Goal: Task Accomplishment & Management: Complete application form

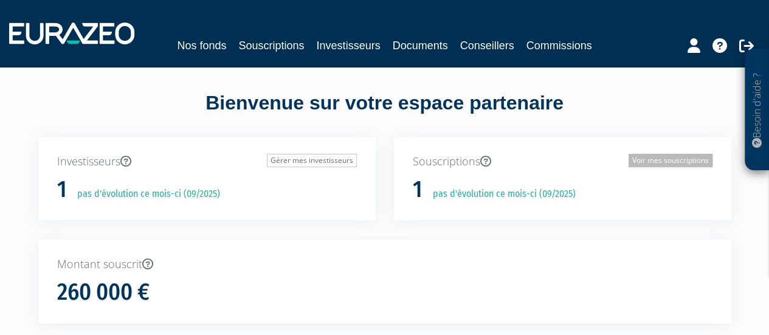
click at [665, 157] on link "Voir mes souscriptions" at bounding box center [670, 160] width 84 height 13
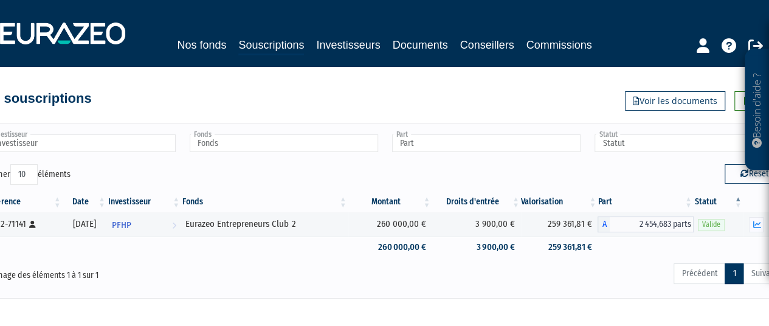
scroll to position [0, 26]
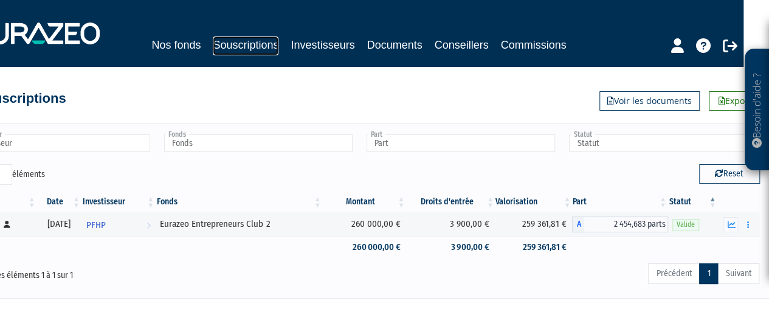
click at [255, 43] on link "Souscriptions" at bounding box center [246, 45] width 66 height 19
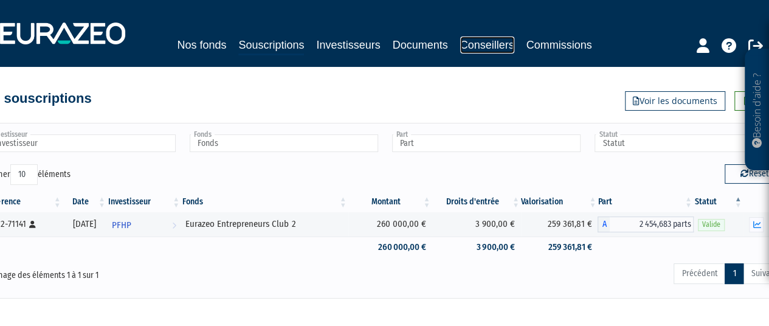
click at [476, 41] on link "Conseillers" at bounding box center [487, 44] width 54 height 17
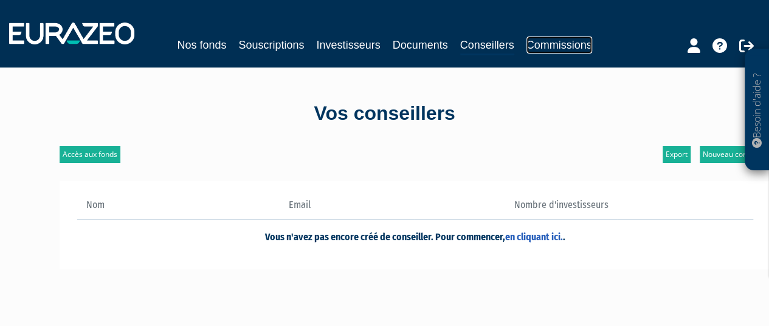
click at [548, 41] on link "Commissions" at bounding box center [559, 44] width 66 height 17
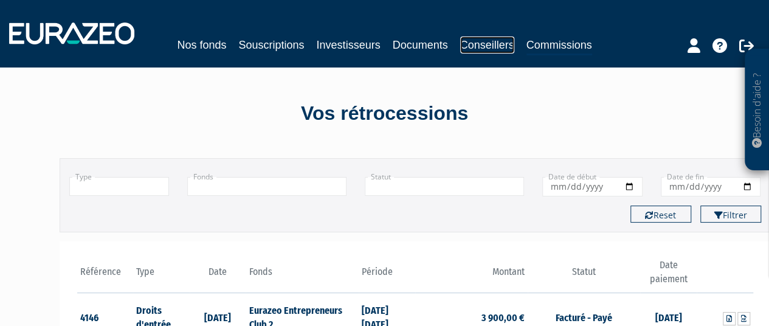
click at [465, 43] on link "Conseillers" at bounding box center [487, 44] width 54 height 17
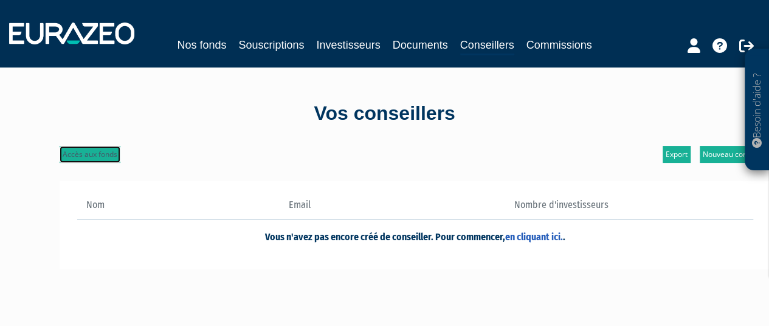
click at [77, 150] on link "Accès aux fonds" at bounding box center [90, 154] width 61 height 17
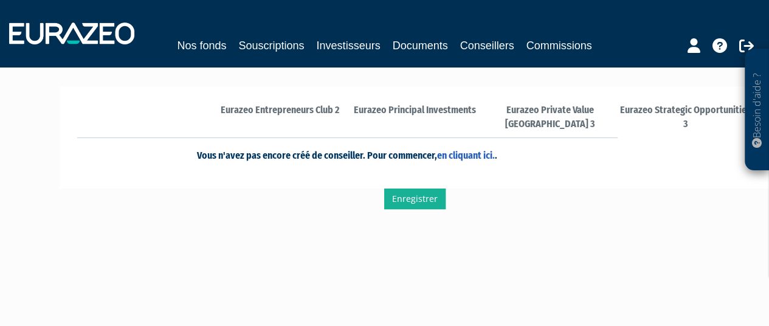
scroll to position [61, 0]
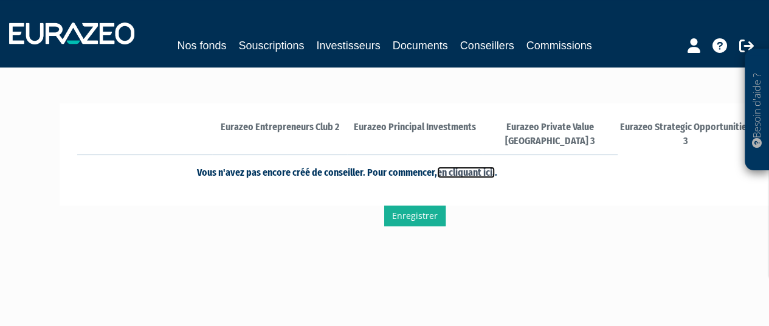
click at [463, 173] on link "en cliquant ici." at bounding box center [466, 172] width 58 height 12
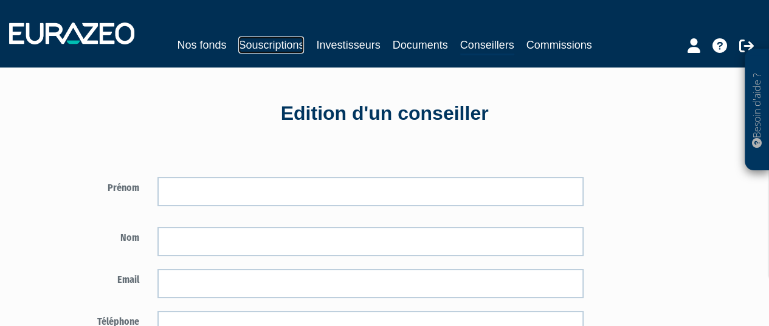
click at [289, 44] on link "Souscriptions" at bounding box center [271, 44] width 66 height 17
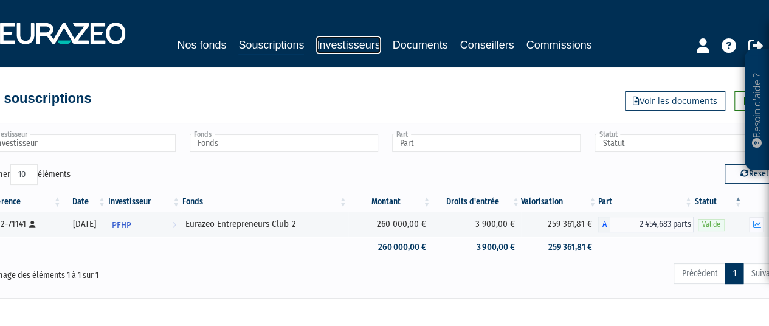
click at [363, 51] on link "Investisseurs" at bounding box center [348, 44] width 64 height 17
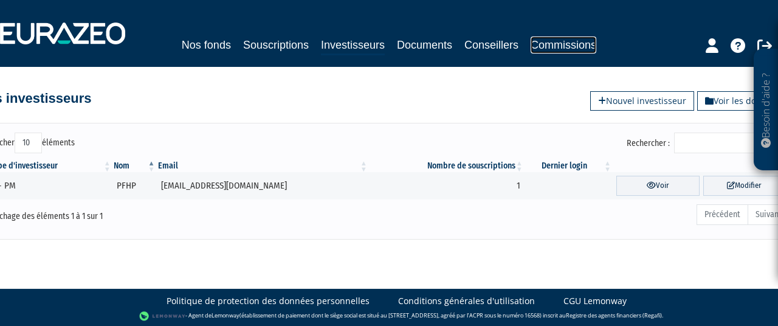
click at [550, 50] on link "Commissions" at bounding box center [563, 44] width 66 height 17
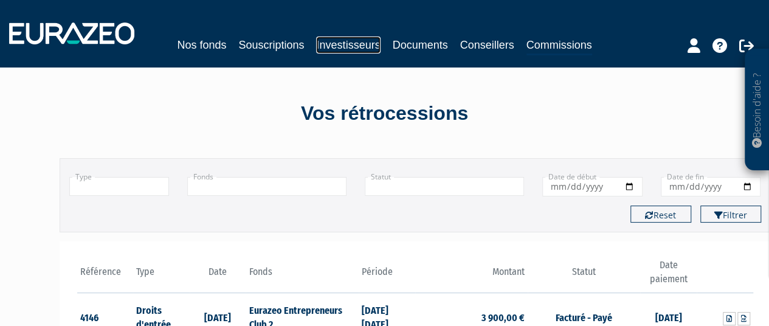
click at [345, 43] on link "Investisseurs" at bounding box center [348, 44] width 64 height 17
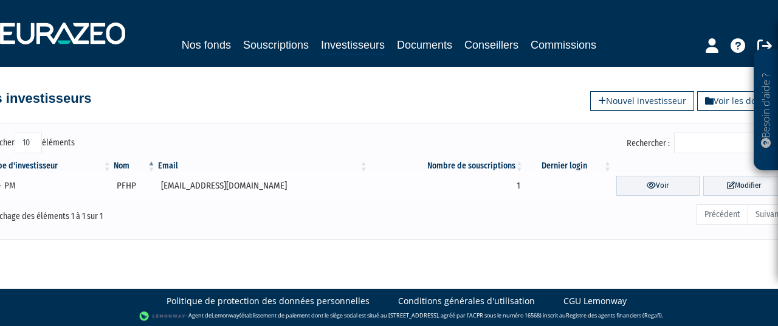
click at [433, 181] on td "1" at bounding box center [447, 185] width 156 height 27
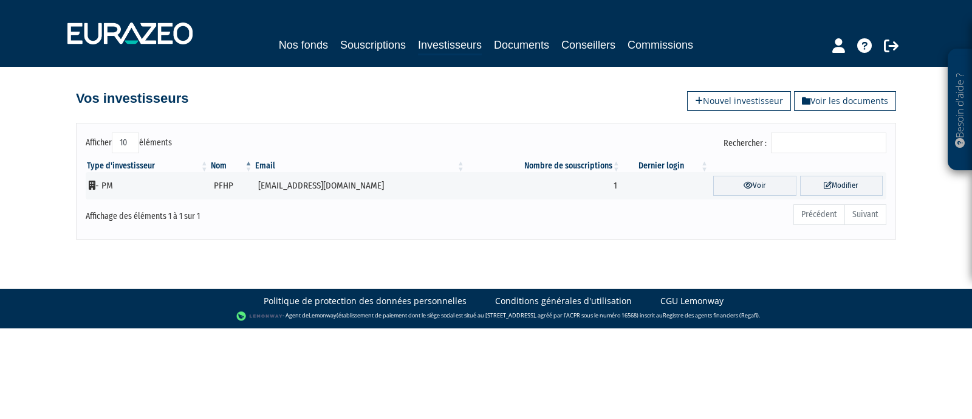
drag, startPoint x: 777, startPoint y: 4, endPoint x: 162, endPoint y: 372, distance: 716.4
click at [163, 325] on html "Besoin d'aide ? × J'ai besoin d'aide Si vous avez une question à propos du fonc…" at bounding box center [486, 164] width 972 height 328
click at [100, 145] on label "Afficher 10 25 50 100 éléments" at bounding box center [129, 142] width 86 height 21
click at [112, 145] on select "10 25 50 100" at bounding box center [125, 142] width 27 height 21
click at [136, 218] on div "Affichage des éléments 1 à 1 sur 1" at bounding box center [247, 212] width 323 height 19
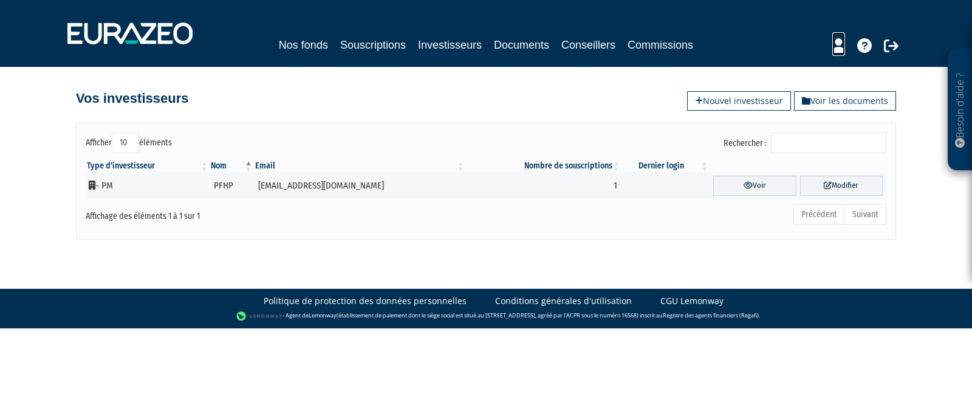
click at [777, 44] on icon at bounding box center [838, 45] width 13 height 15
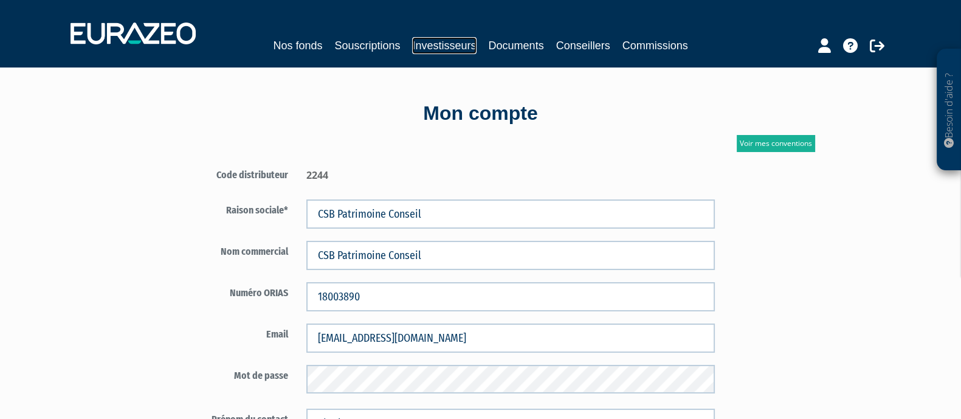
click at [450, 41] on link "Investisseurs" at bounding box center [444, 45] width 64 height 17
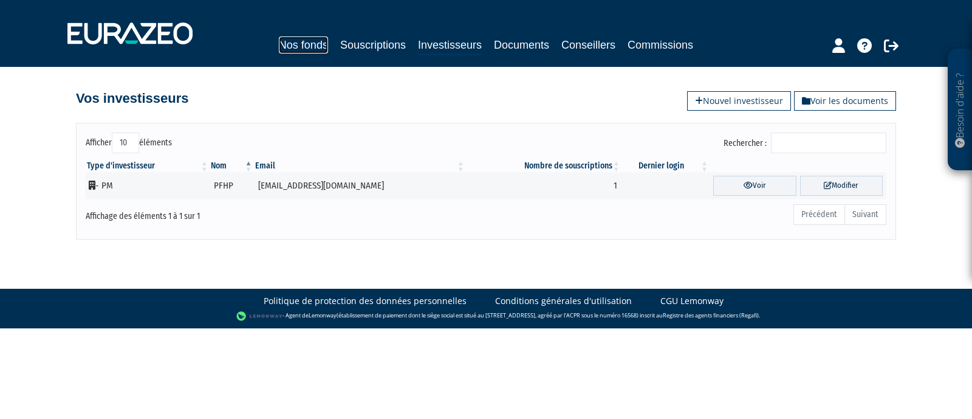
click at [309, 46] on link "Nos fonds" at bounding box center [303, 44] width 49 height 17
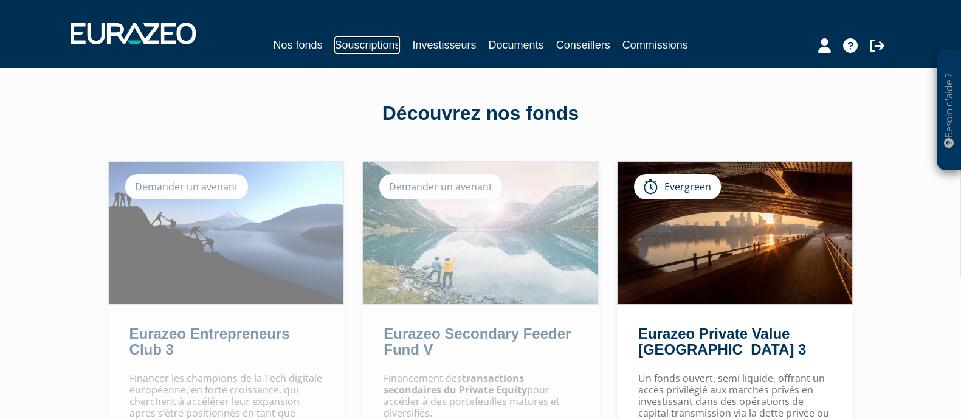
click at [382, 41] on link "Souscriptions" at bounding box center [367, 44] width 66 height 17
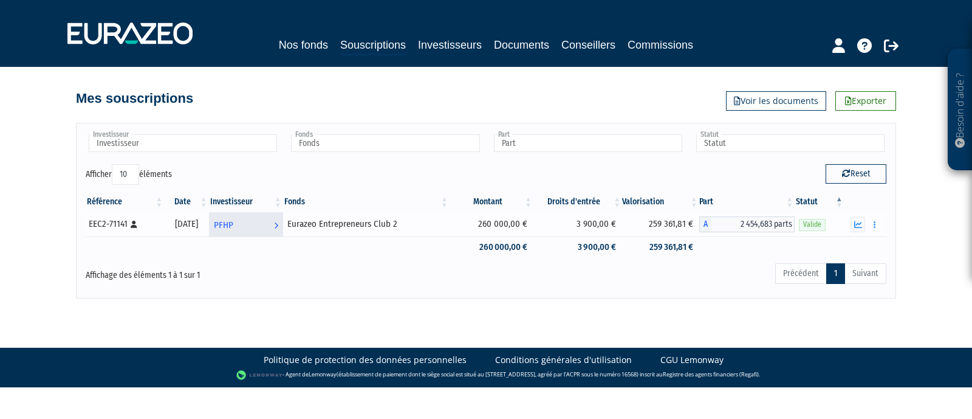
click at [233, 220] on span "PFHP" at bounding box center [223, 225] width 19 height 22
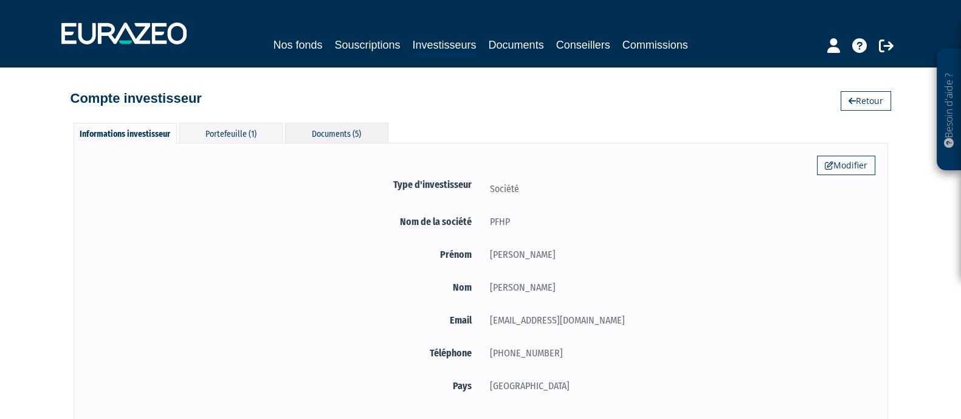
click at [334, 132] on div "Documents (5)" at bounding box center [336, 133] width 103 height 20
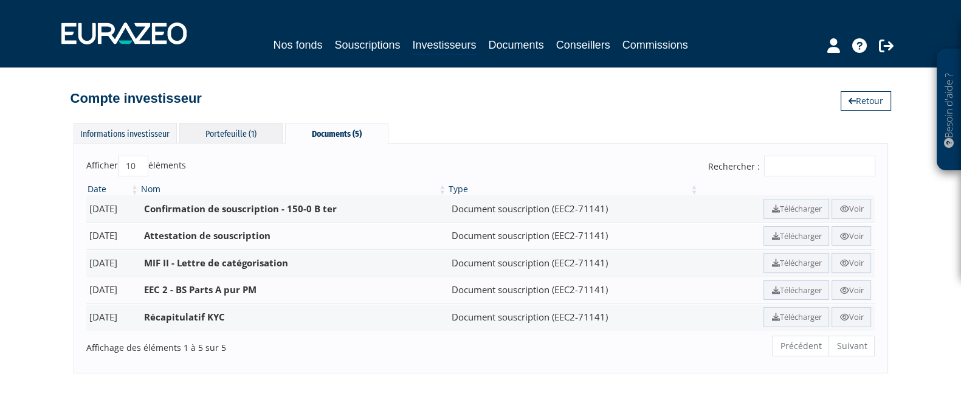
click at [221, 136] on div "Portefeuille (1)" at bounding box center [230, 133] width 103 height 20
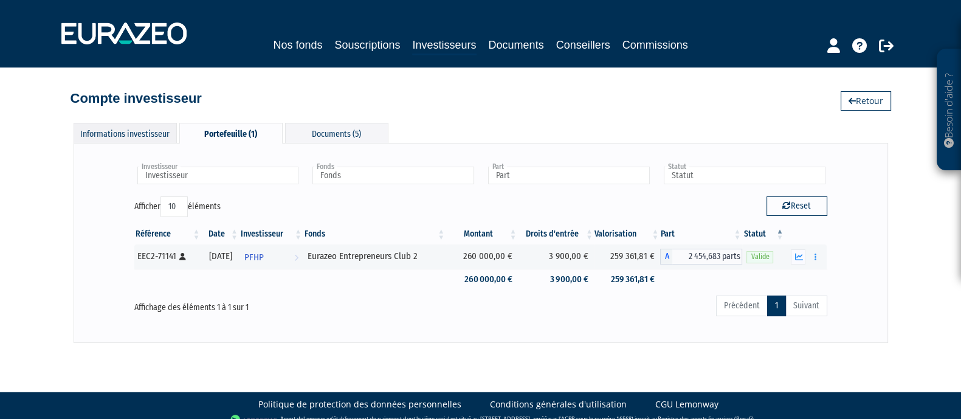
click at [118, 131] on div "Informations investisseur" at bounding box center [125, 133] width 103 height 20
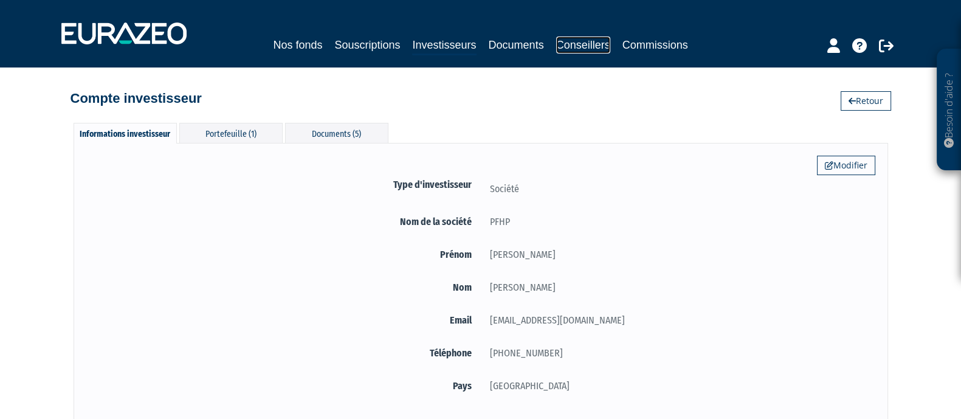
click at [574, 41] on link "Conseillers" at bounding box center [583, 44] width 54 height 17
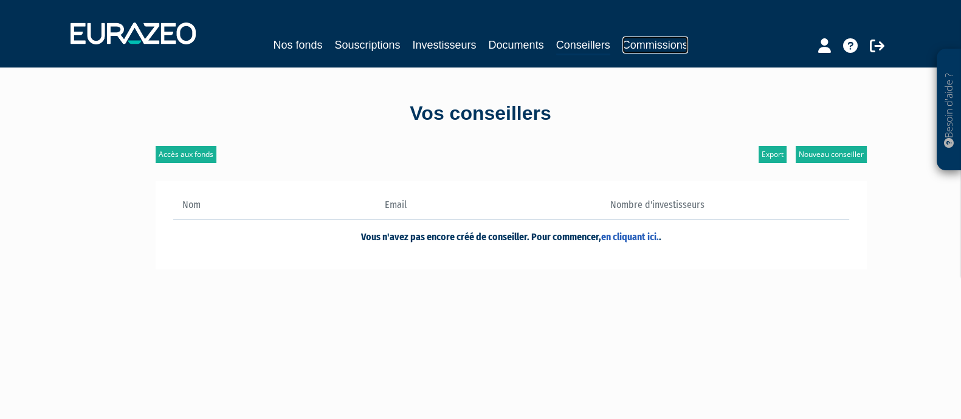
click at [628, 50] on link "Commissions" at bounding box center [655, 44] width 66 height 17
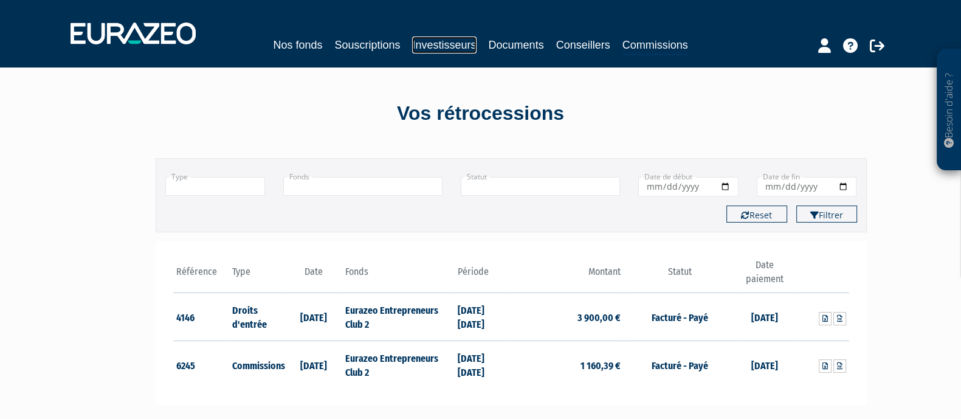
click at [441, 53] on link "Investisseurs" at bounding box center [444, 44] width 64 height 17
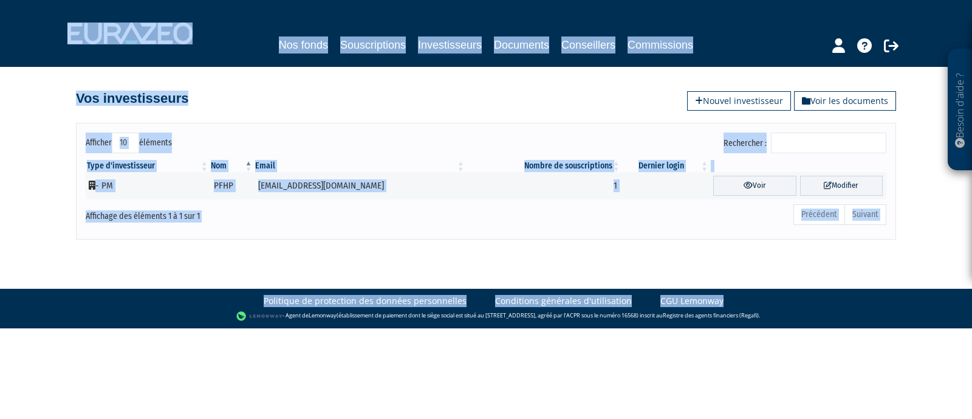
drag, startPoint x: 15, startPoint y: 24, endPoint x: 92, endPoint y: 273, distance: 260.8
click at [41, 328] on html "Besoin d'aide ? × J'ai besoin d'aide Si vous avez une question à propos du fonc…" at bounding box center [486, 164] width 972 height 328
click at [82, 269] on body "Besoin d'aide ? × J'ai besoin d'aide Si vous avez une question à propos du fonc…" at bounding box center [486, 164] width 972 height 328
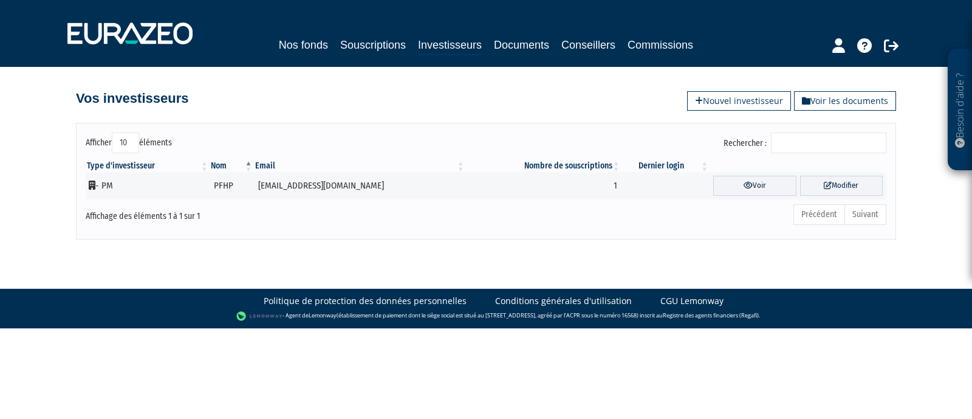
drag, startPoint x: 94, startPoint y: 375, endPoint x: 117, endPoint y: 381, distance: 24.5
click at [94, 328] on html "Besoin d'aide ? × J'ai besoin d'aide Si vous avez une question à propos du fonc…" at bounding box center [486, 164] width 972 height 328
click at [802, 328] on html "Besoin d'aide ? × J'ai besoin d'aide Si vous avez une question à propos du fonc…" at bounding box center [486, 164] width 972 height 328
click at [583, 39] on link "Conseillers" at bounding box center [588, 44] width 54 height 17
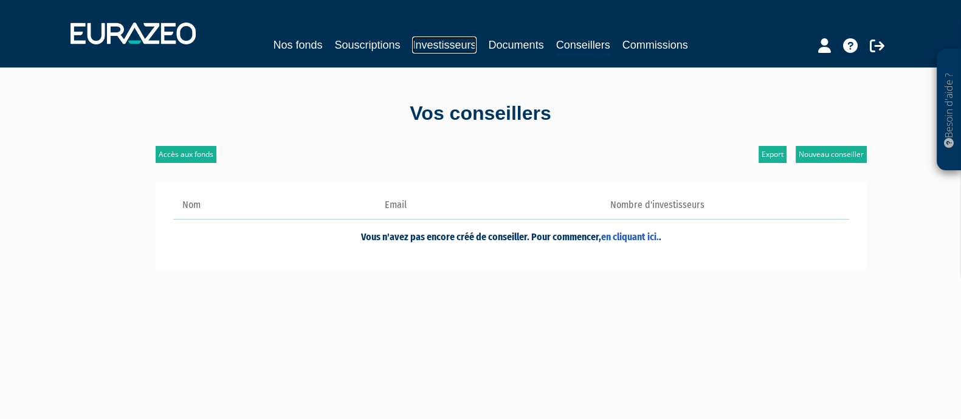
click at [443, 47] on link "Investisseurs" at bounding box center [444, 44] width 64 height 17
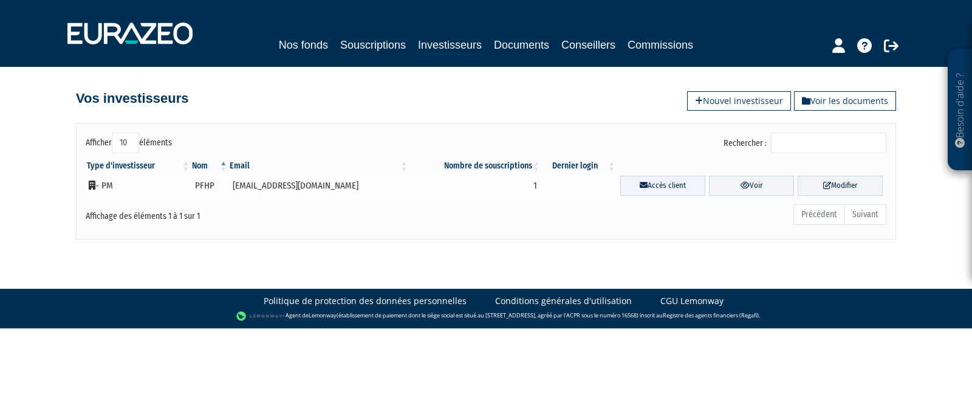
click at [625, 187] on link "Accès client" at bounding box center [662, 186] width 85 height 20
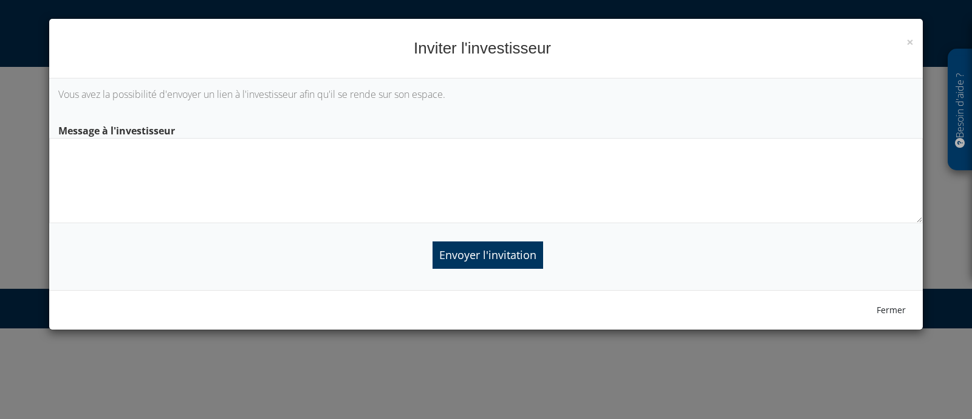
click at [146, 166] on textarea at bounding box center [486, 180] width 874 height 85
click at [120, 145] on textarea "création espcae investisseur" at bounding box center [486, 180] width 874 height 85
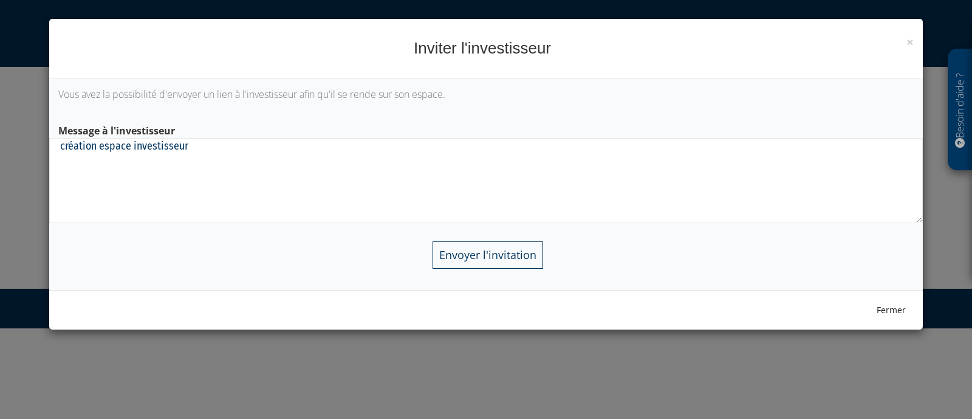
type textarea "création espace investisseur"
click at [498, 255] on input "Envoyer l'invitation" at bounding box center [488, 254] width 111 height 27
